Goal: Information Seeking & Learning: Learn about a topic

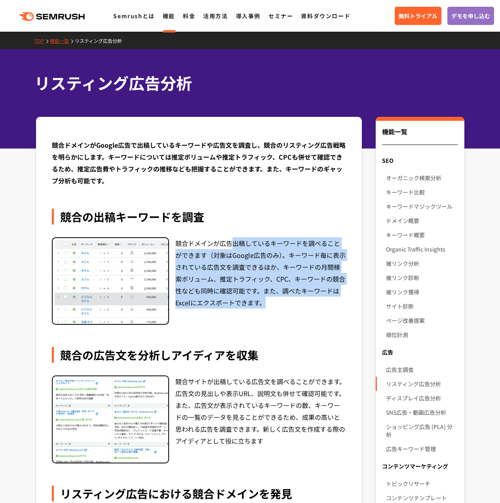
click at [283, 315] on div "競合の出稿キーワードを調査 競合ドメインが広告出稿しているキーワードを調べることができます（対象はGoogle広告のみ）。キーワード毎に表示されている広告文を…" at bounding box center [199, 267] width 294 height 116
click at [284, 310] on div "競合ドメインが広告出稿しているキーワードを調べることができます（対象はGoogle広告のみ）。キーワード毎に表示されている広告文を調査できるほか、キーワードの…" at bounding box center [260, 281] width 171 height 88
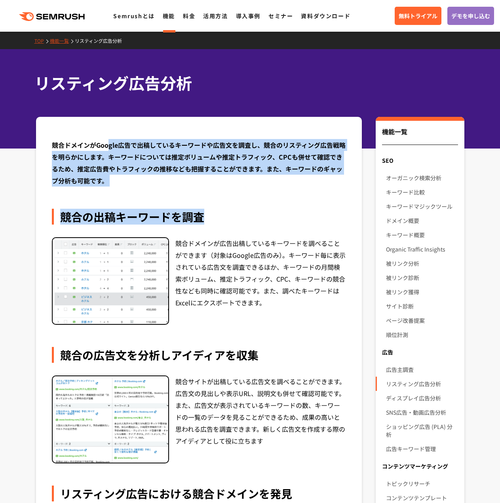
drag, startPoint x: 110, startPoint y: 139, endPoint x: 276, endPoint y: 190, distance: 173.7
click at [276, 190] on div "競合ドメインがGoogle広告で出稿しているキーワードや広告文を調査し、競合のリスティング広告戦略を明らかにします。キーワードについては推定ボリュームや推定ト…" at bounding box center [199, 456] width 294 height 635
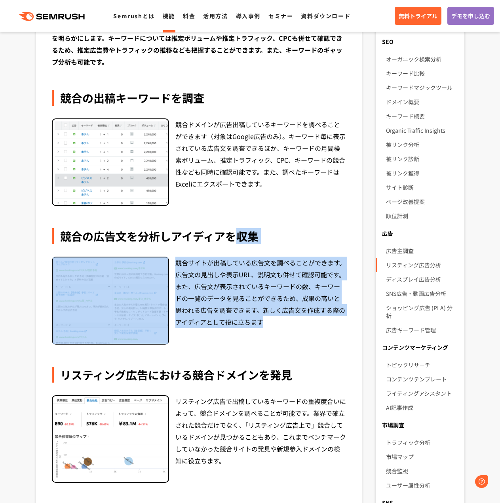
drag, startPoint x: 234, startPoint y: 239, endPoint x: 283, endPoint y: 322, distance: 96.0
click at [283, 322] on div "競合の広告文を分析しアイディアを収集 競合サイトが出稿している広告文を調べることができます。広告文の見出しや表示URL、説明文も併せて確認可能です。また、広告…" at bounding box center [199, 286] width 294 height 116
click at [283, 322] on div "競合サイトが出稿している広告文を調べることができます。広告文の見出しや表示URL、説明文も併せて確認可能です。また、広告文が表示されているキーワードの数、キー…" at bounding box center [260, 300] width 171 height 88
drag, startPoint x: 265, startPoint y: 260, endPoint x: 336, endPoint y: 342, distance: 108.6
click at [336, 342] on div "競合ドメインがGoogle広告で出稿しているキーワードや広告文を調査し、競合のリスティング広告戦略を明らかにします。キーワードについては推定ボリュームや推定ト…" at bounding box center [199, 337] width 294 height 635
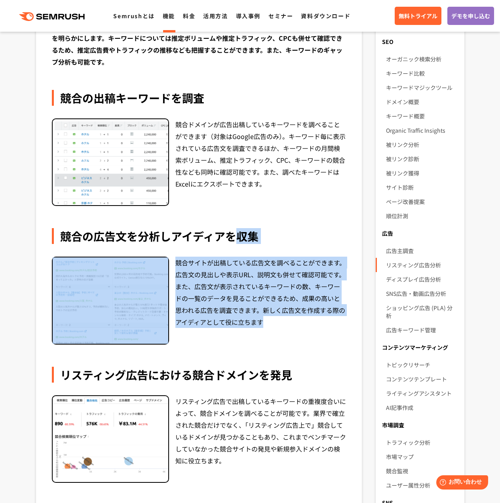
click at [336, 342] on div "競合サイトが出稿している広告文を調べることができます。広告文の見出しや表示URL、説明文も併せて確認可能です。また、広告文が表示されているキーワードの数、キー…" at bounding box center [260, 300] width 171 height 88
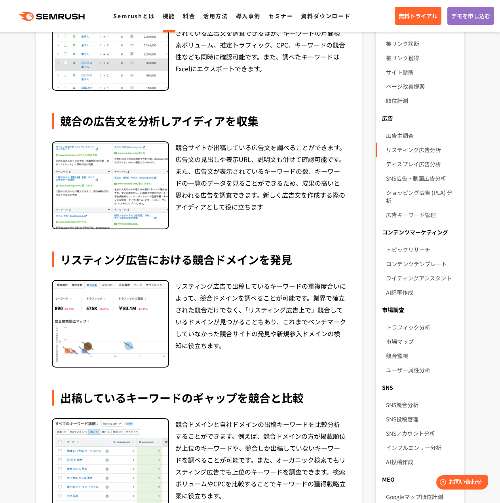
scroll to position [237, 0]
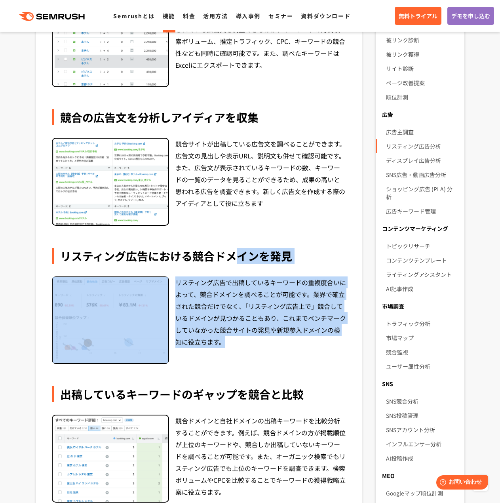
drag, startPoint x: 241, startPoint y: 252, endPoint x: 304, endPoint y: 341, distance: 109.6
click at [304, 341] on div "競合ドメインがGoogle広告で出稿しているキーワードや広告文を調査し、競合のリスティング広告戦略を明らかにします。キーワードについては推定ボリュームや推定ト…" at bounding box center [199, 218] width 294 height 635
click at [304, 341] on div "リスティング広告で出稿しているキーワードの重複度合いによって、競合ドメインを調べることが可能です。業界で確立された競合だけでなく、「リスティング広告上で」競合…" at bounding box center [260, 320] width 171 height 88
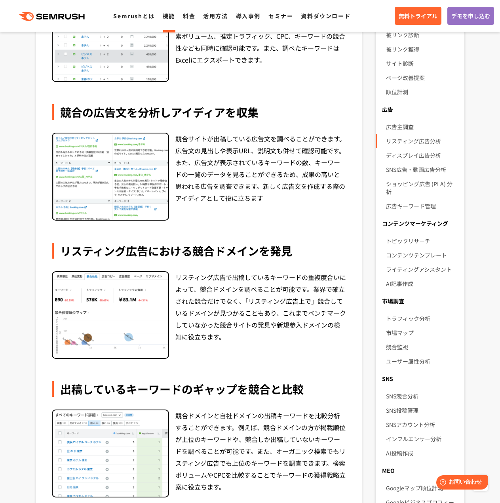
scroll to position [356, 0]
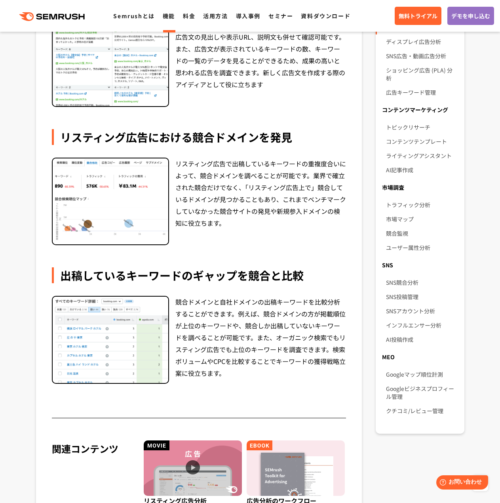
click at [282, 77] on div "競合サイトが出稿している広告文を調べることができます。広告文の見出しや表示URL、説明文も併せて確認可能です。また、広告文が表示されているキーワードの数、キー…" at bounding box center [260, 63] width 171 height 88
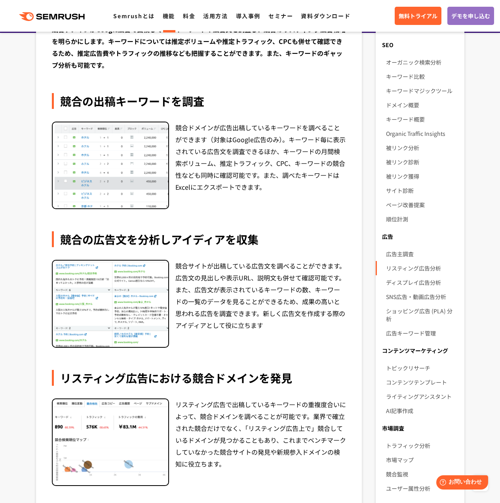
scroll to position [0, 0]
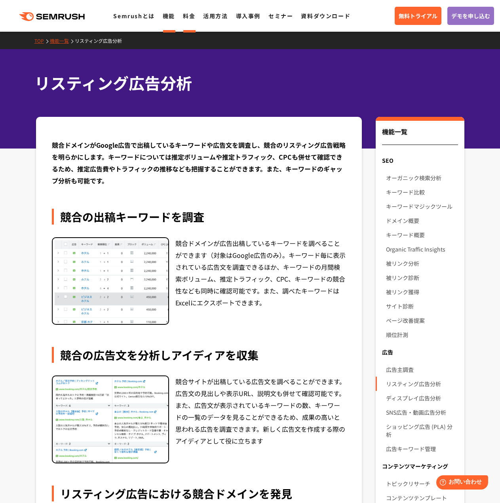
click at [186, 21] on li "料金" at bounding box center [189, 16] width 12 height 10
click at [188, 16] on link "料金" at bounding box center [189, 16] width 12 height 8
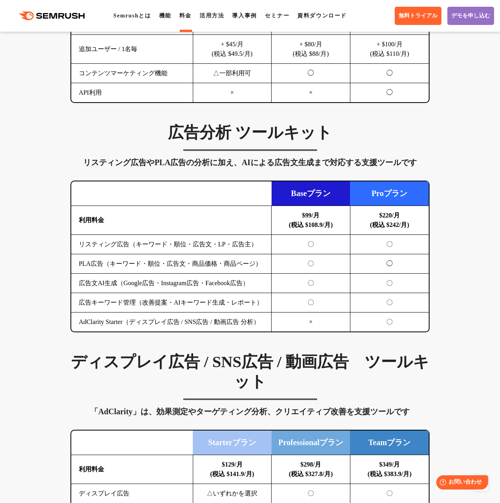
scroll to position [791, 0]
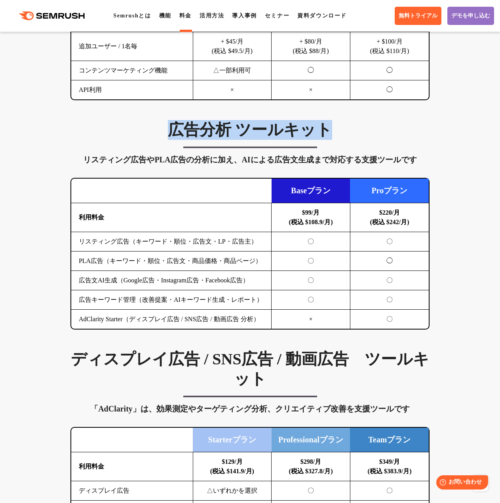
drag, startPoint x: 167, startPoint y: 133, endPoint x: 337, endPoint y: 139, distance: 169.9
click at [337, 139] on h3 "広告分析 ツールキット" at bounding box center [249, 130] width 359 height 20
copy h3 "広告分析 ツールキット"
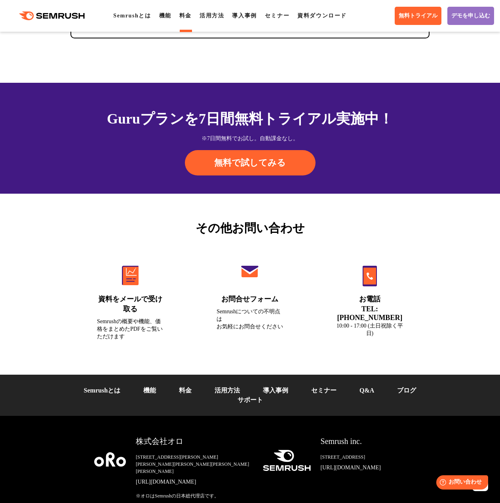
scroll to position [2725, 0]
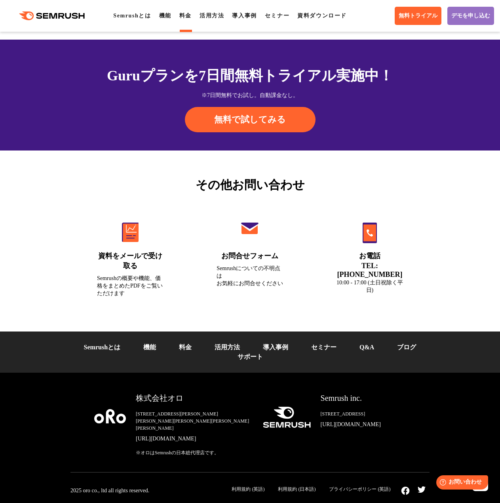
click at [248, 353] on link "サポート" at bounding box center [249, 356] width 25 height 7
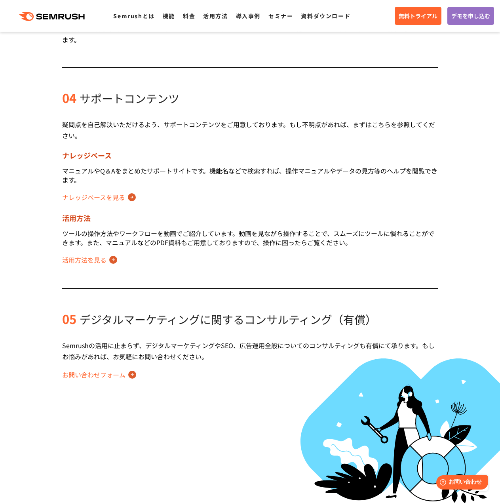
scroll to position [435, 0]
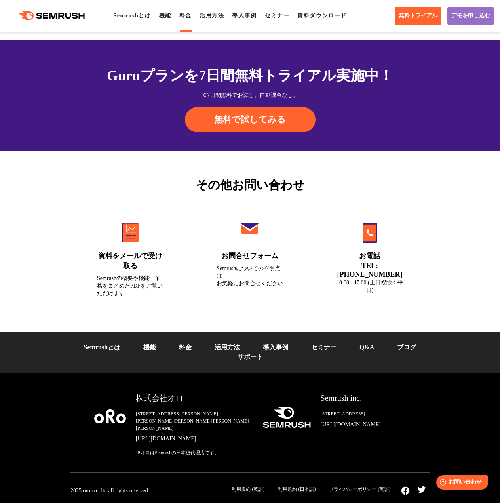
click at [407, 343] on link "ブログ" at bounding box center [406, 346] width 19 height 7
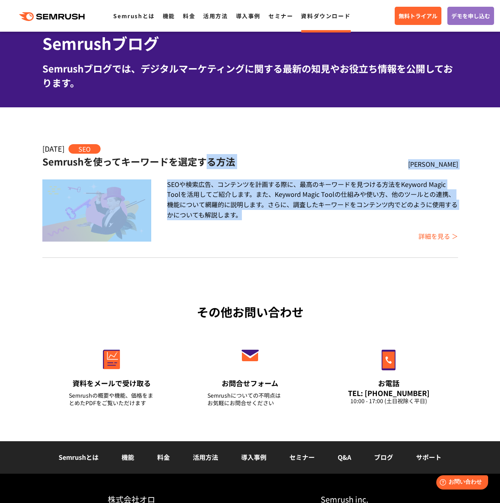
drag, startPoint x: 204, startPoint y: 173, endPoint x: 340, endPoint y: 217, distance: 143.0
click at [340, 217] on div "2020.10.08 SEO Semrushを使ってキーワードを選定する方法 Maria Raybould 詳細を見る SEOや検索広告、コンテンツを計画する…" at bounding box center [249, 192] width 415 height 131
click at [340, 218] on div "SEOや検索広告、コンテンツを計画する際に、最高のキーワードを見つける方法をKeyword Magic Toolを活用してご紹介します。また、Keyword …" at bounding box center [312, 199] width 290 height 40
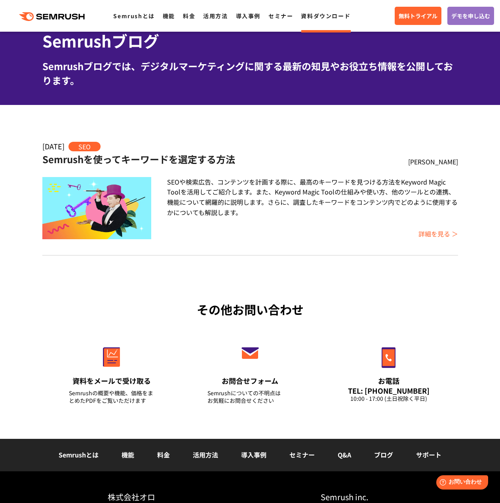
scroll to position [128, 0]
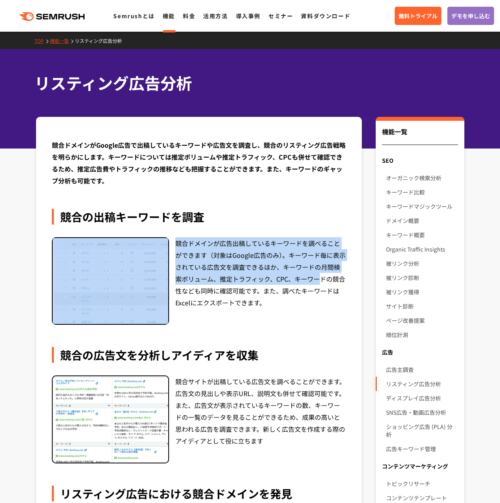
drag, startPoint x: 286, startPoint y: 208, endPoint x: 315, endPoint y: 282, distance: 79.1
click at [315, 282] on div "競合ドメインがGoogle広告で出稿しているキーワードや広告文を調査し、競合のリスティング広告戦略を明らかにします。キーワードについては推定ボリュームや推定ト…" at bounding box center [199, 456] width 294 height 635
click at [316, 283] on div "競合ドメインが広告出稿しているキーワードを調べることができます（対象はGoogle広告のみ）。キーワード毎に表示されている広告文を調査できるほか、キーワードの…" at bounding box center [260, 281] width 171 height 88
click at [260, 228] on div "競合の出稿キーワードを調査 競合ドメインが広告出稿しているキーワードを調べることができます（対象はGoogle広告のみ）。キーワード毎に表示されている広告文を…" at bounding box center [199, 267] width 294 height 116
click at [189, 16] on link "料金" at bounding box center [189, 16] width 12 height 8
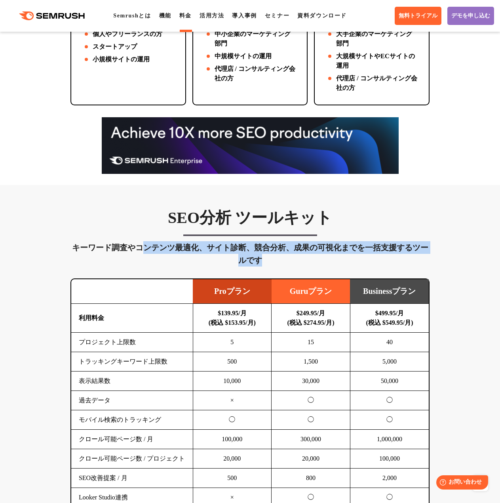
drag, startPoint x: 142, startPoint y: 248, endPoint x: 391, endPoint y: 264, distance: 249.4
click at [391, 264] on div "キーワード調査やコンテンツ最適化、サイト診断、競合分析、成果の可視化までを一括支援するツールです" at bounding box center [249, 253] width 359 height 25
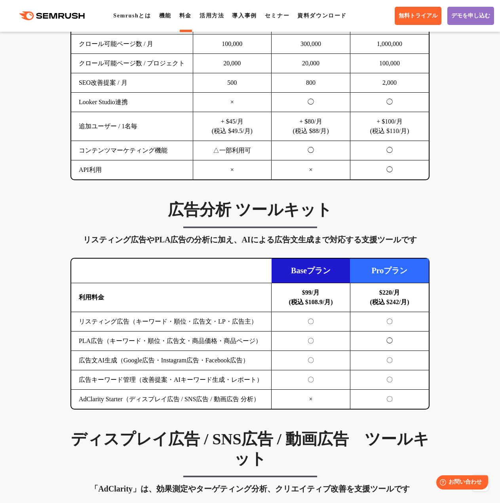
scroll to position [712, 0]
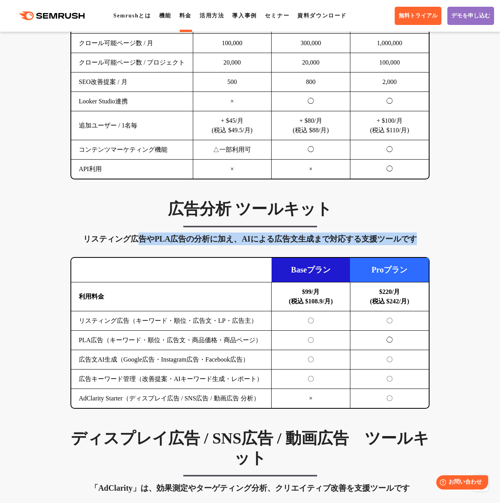
drag, startPoint x: 143, startPoint y: 241, endPoint x: 413, endPoint y: 248, distance: 269.6
click at [413, 248] on div "広告分析 ツールキット リスティング広告やPLA広告の分析に加え、AIによる広告文生成まで対応する支援ツールです 横にスワイプしてください Baseプラン P…" at bounding box center [250, 303] width 375 height 209
click at [412, 248] on div "広告分析 ツールキット リスティング広告やPLA広告の分析に加え、AIによる広告文生成まで対応する支援ツールです 横にスワイプしてください Baseプラン P…" at bounding box center [250, 303] width 375 height 209
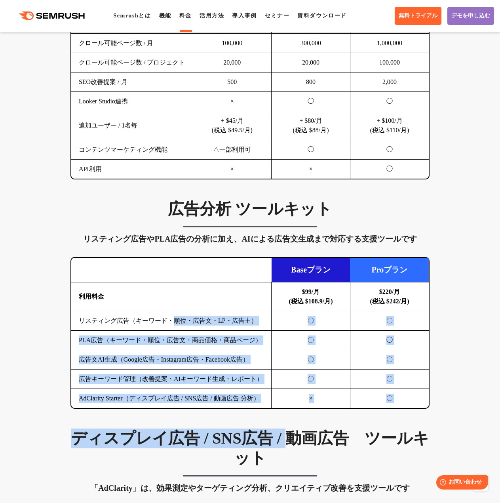
drag, startPoint x: 176, startPoint y: 318, endPoint x: 297, endPoint y: 417, distance: 156.3
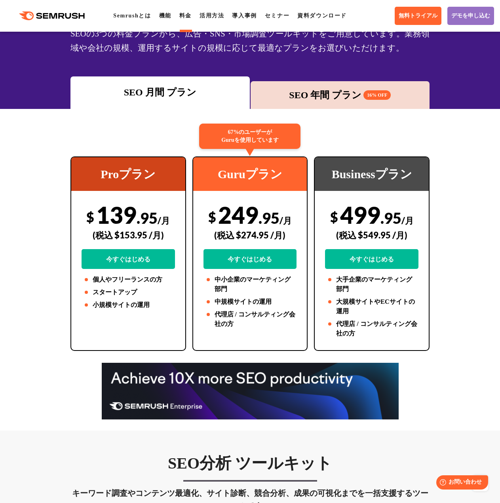
scroll to position [0, 0]
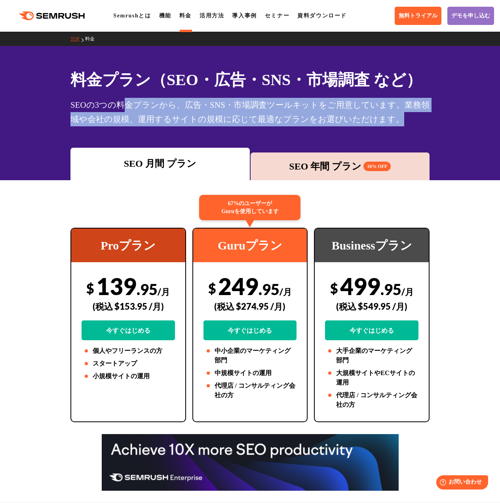
drag, startPoint x: 128, startPoint y: 110, endPoint x: 394, endPoint y: 119, distance: 266.4
click at [394, 119] on div "SEOの3つの料金プランから、広告・SNS・市場調査ツールキットをご用意しています。業務領域や会社の規模、運用するサイトの規模に応じて最適なプランをお選びいた…" at bounding box center [249, 112] width 359 height 28
click at [232, 104] on div "SEOの3つの料金プランから、広告・SNS・市場調査ツールキットをご用意しています。業務領域や会社の規模、運用するサイトの規模に応じて最適なプランをお選びいた…" at bounding box center [249, 112] width 359 height 28
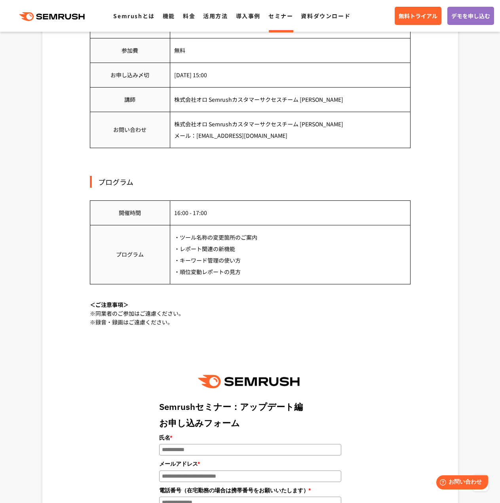
scroll to position [633, 0]
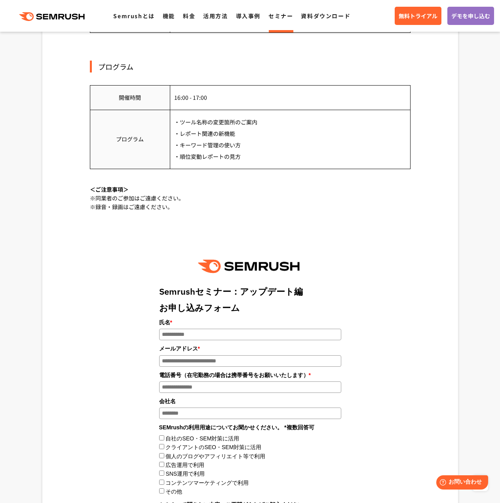
drag, startPoint x: 197, startPoint y: 127, endPoint x: 262, endPoint y: 158, distance: 71.3
click at [262, 158] on td "・ツール名称の変更箇所のご案内 ・レポート関連の新機能 ・キーワード管理の使い方 ・順位変動レポートの見方" at bounding box center [290, 139] width 240 height 59
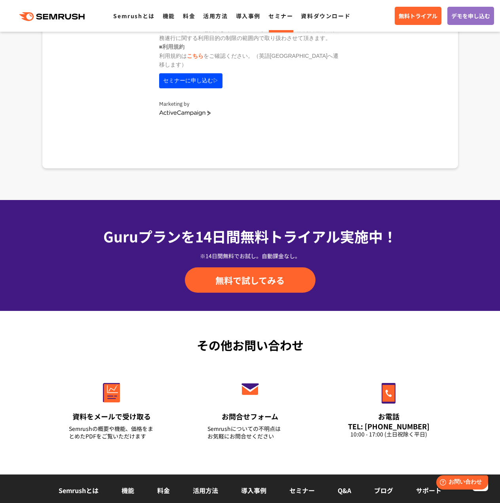
scroll to position [1319, 0]
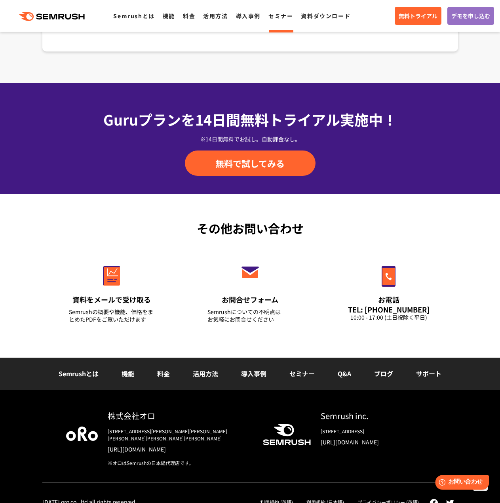
click at [462, 479] on span "お問い合わせ" at bounding box center [465, 482] width 34 height 8
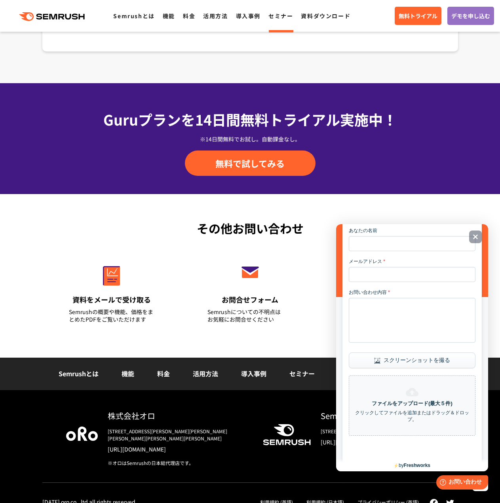
scroll to position [111, 0]
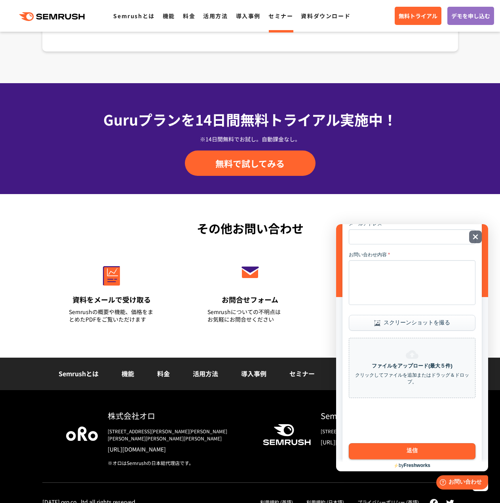
click at [477, 235] on icon "Close" at bounding box center [475, 236] width 6 height 6
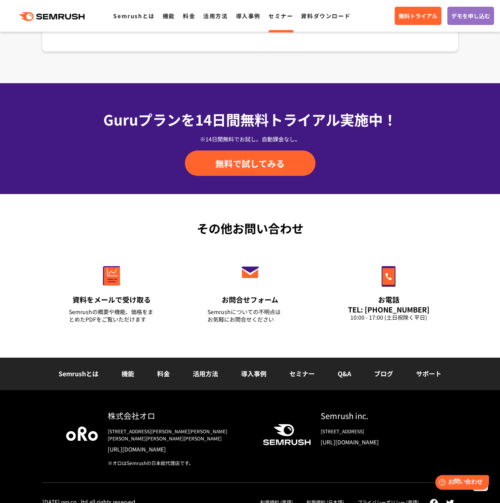
click at [470, 479] on span "お問い合わせ" at bounding box center [465, 482] width 34 height 8
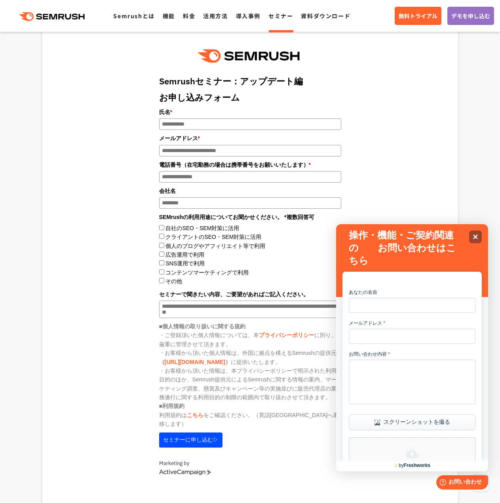
scroll to position [804, 0]
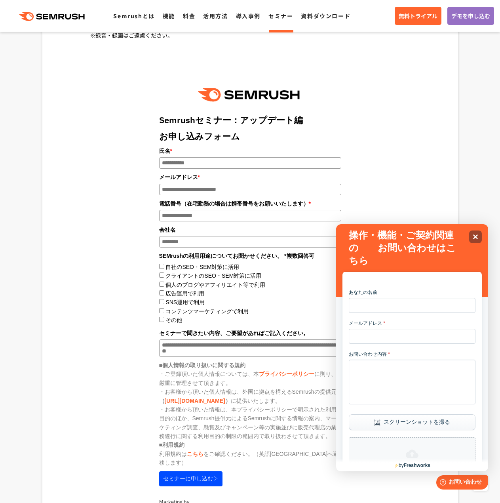
click at [100, 362] on div "Semrushセミナー：アップデート編 お申し込みフォーム 氏名 * メールアドレス * * （ ）" at bounding box center [250, 297] width 321 height 450
click at [476, 235] on icon "Close" at bounding box center [475, 236] width 6 height 6
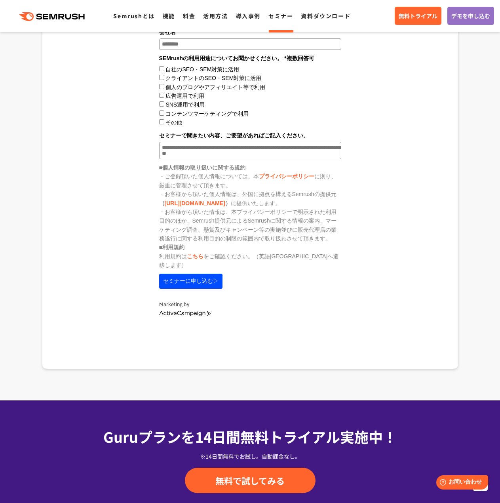
scroll to position [1002, 0]
